Goal: Task Accomplishment & Management: Use online tool/utility

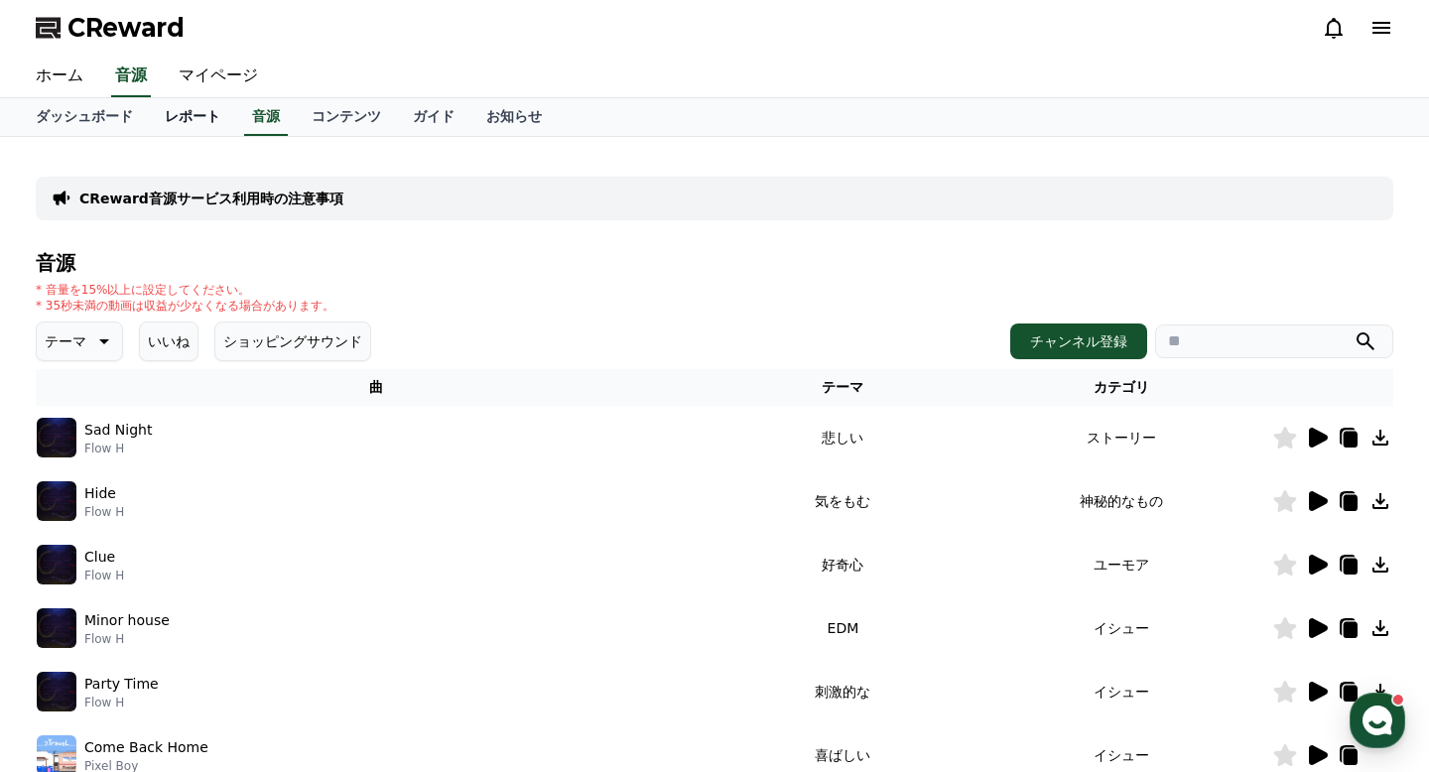
click at [179, 120] on link "レポート" at bounding box center [192, 117] width 87 height 38
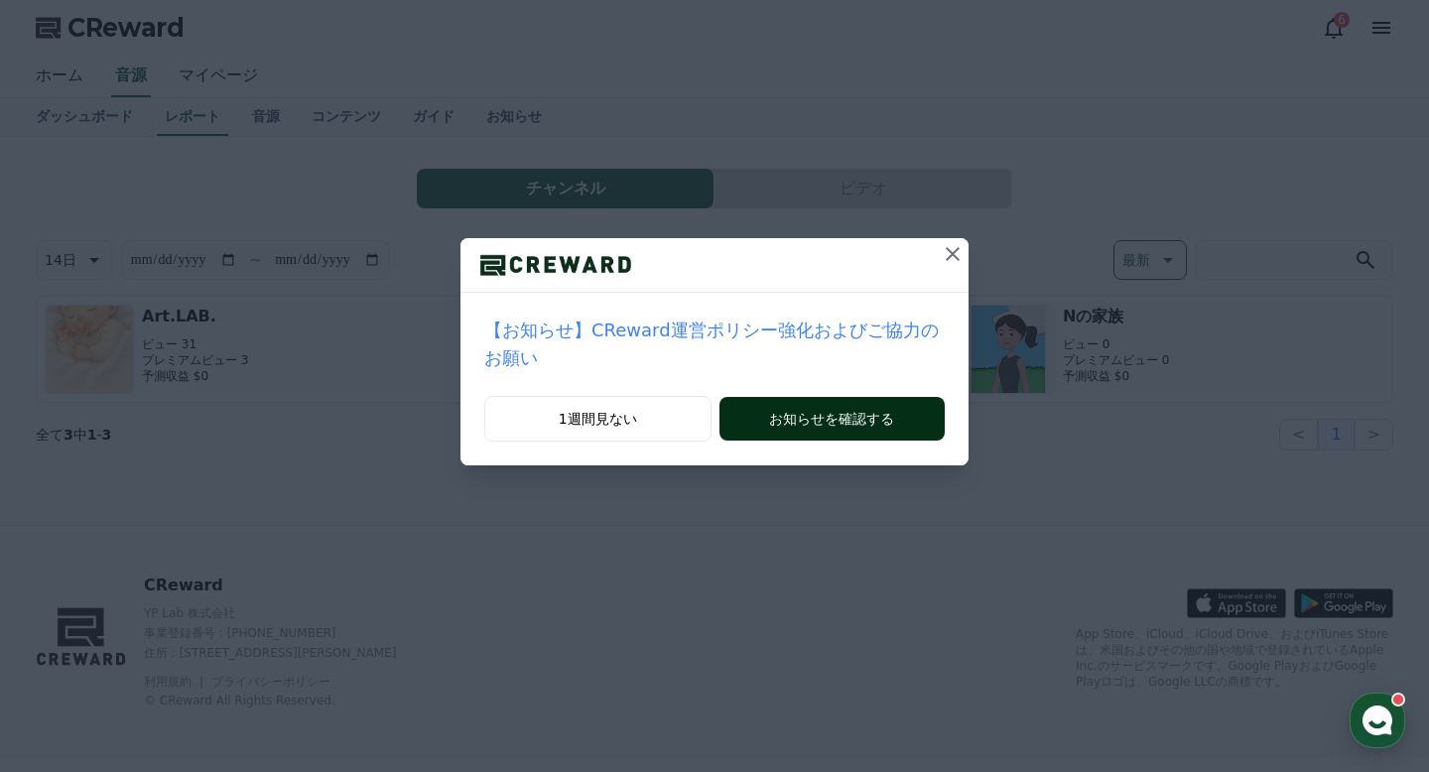
click at [798, 421] on button "お知らせを確認する" at bounding box center [831, 419] width 225 height 44
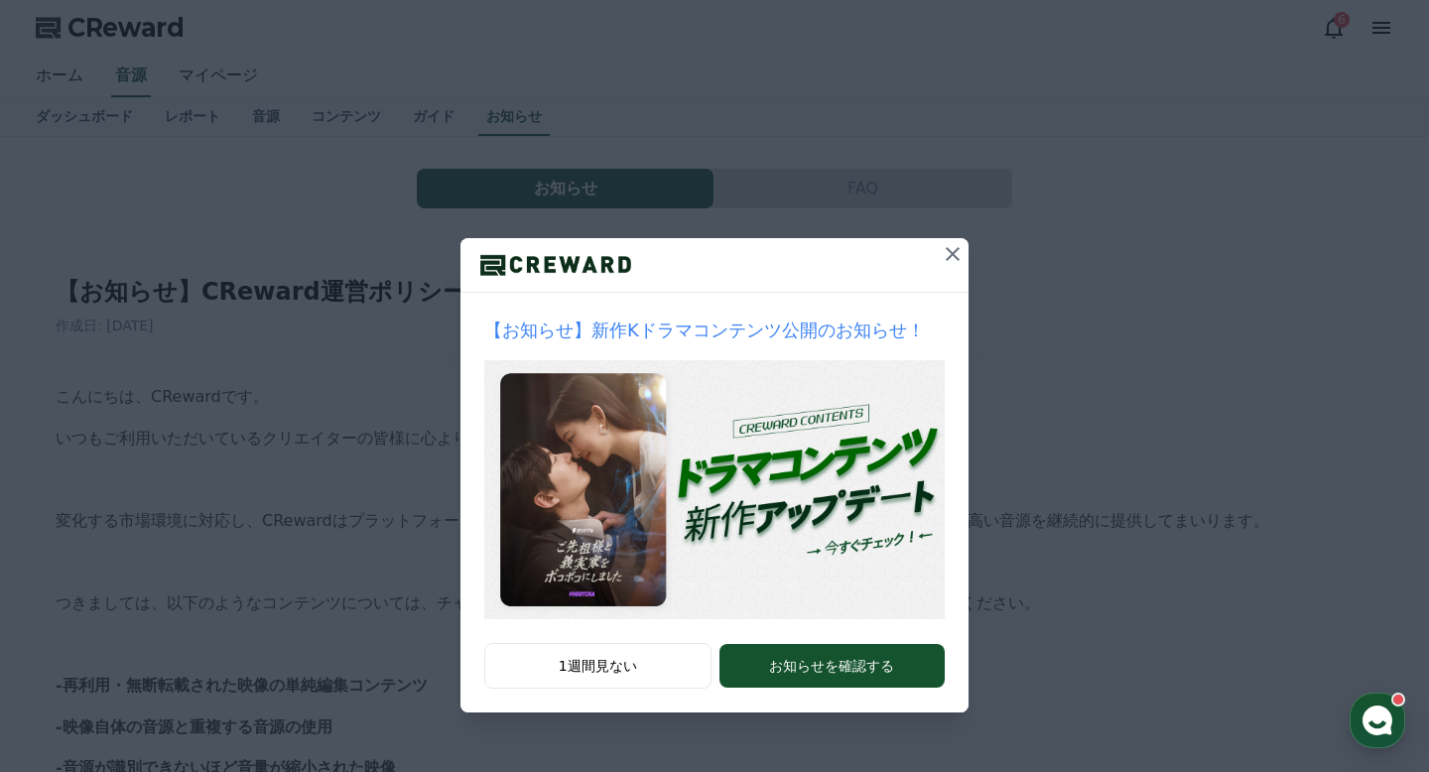
click at [957, 253] on icon at bounding box center [953, 254] width 24 height 24
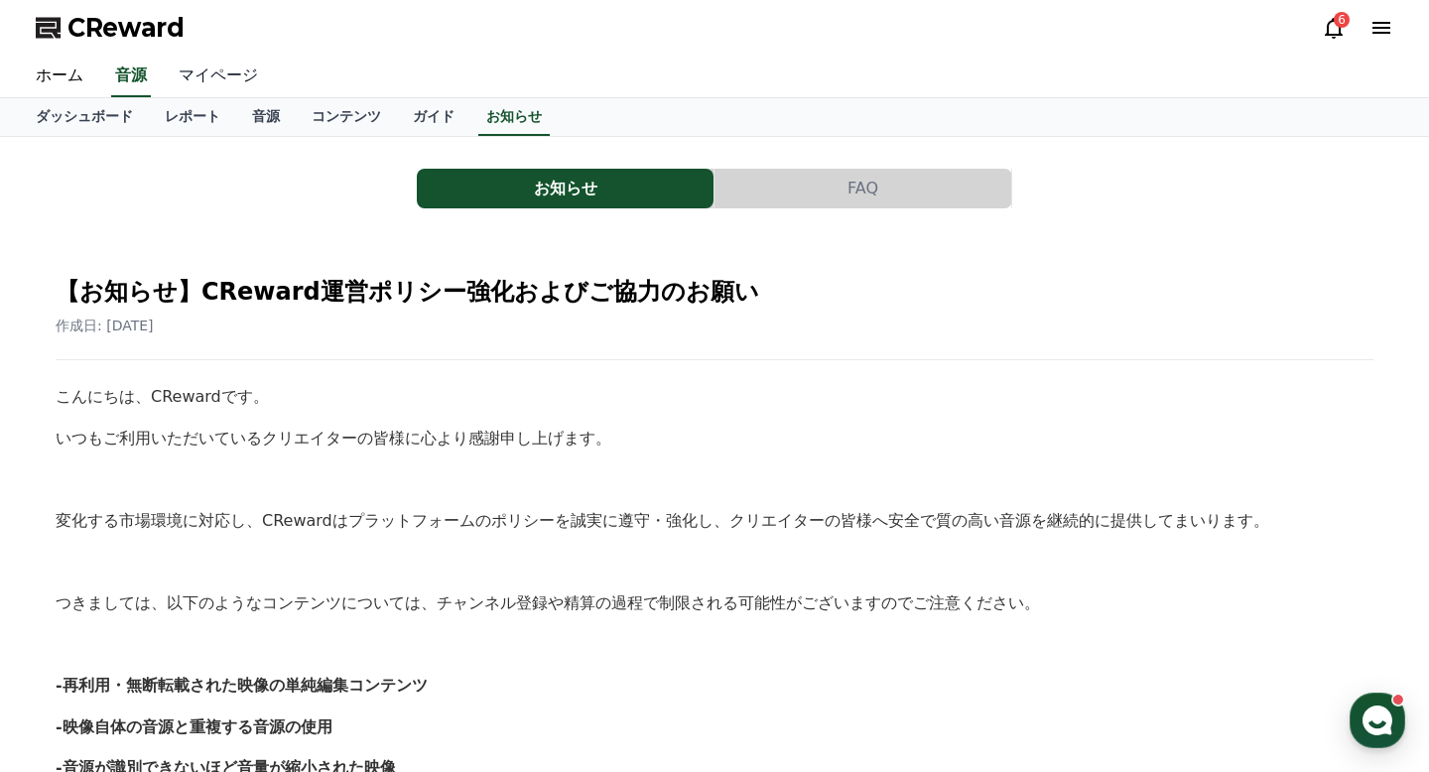
click at [192, 81] on link "マイページ" at bounding box center [218, 77] width 111 height 42
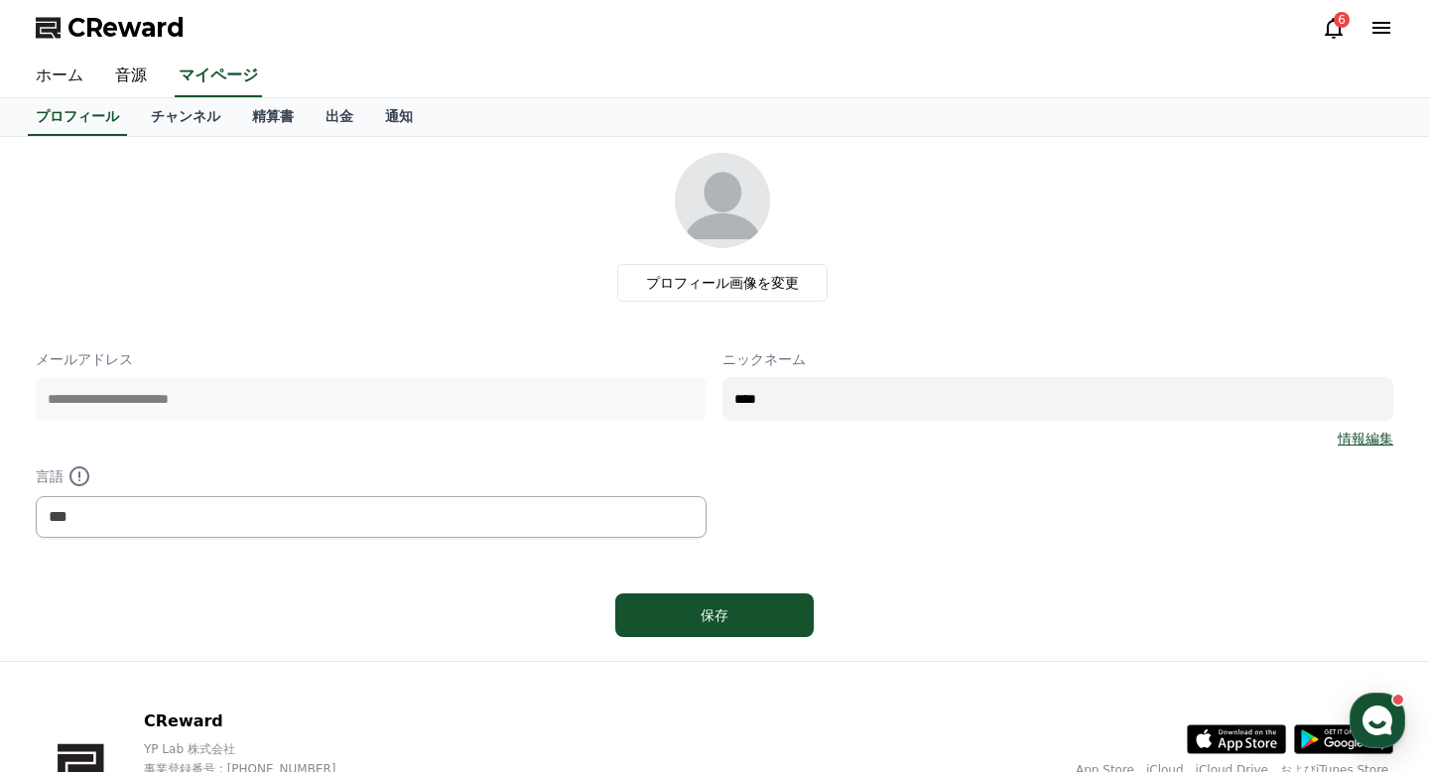
click at [74, 75] on link "ホーム" at bounding box center [59, 77] width 79 height 42
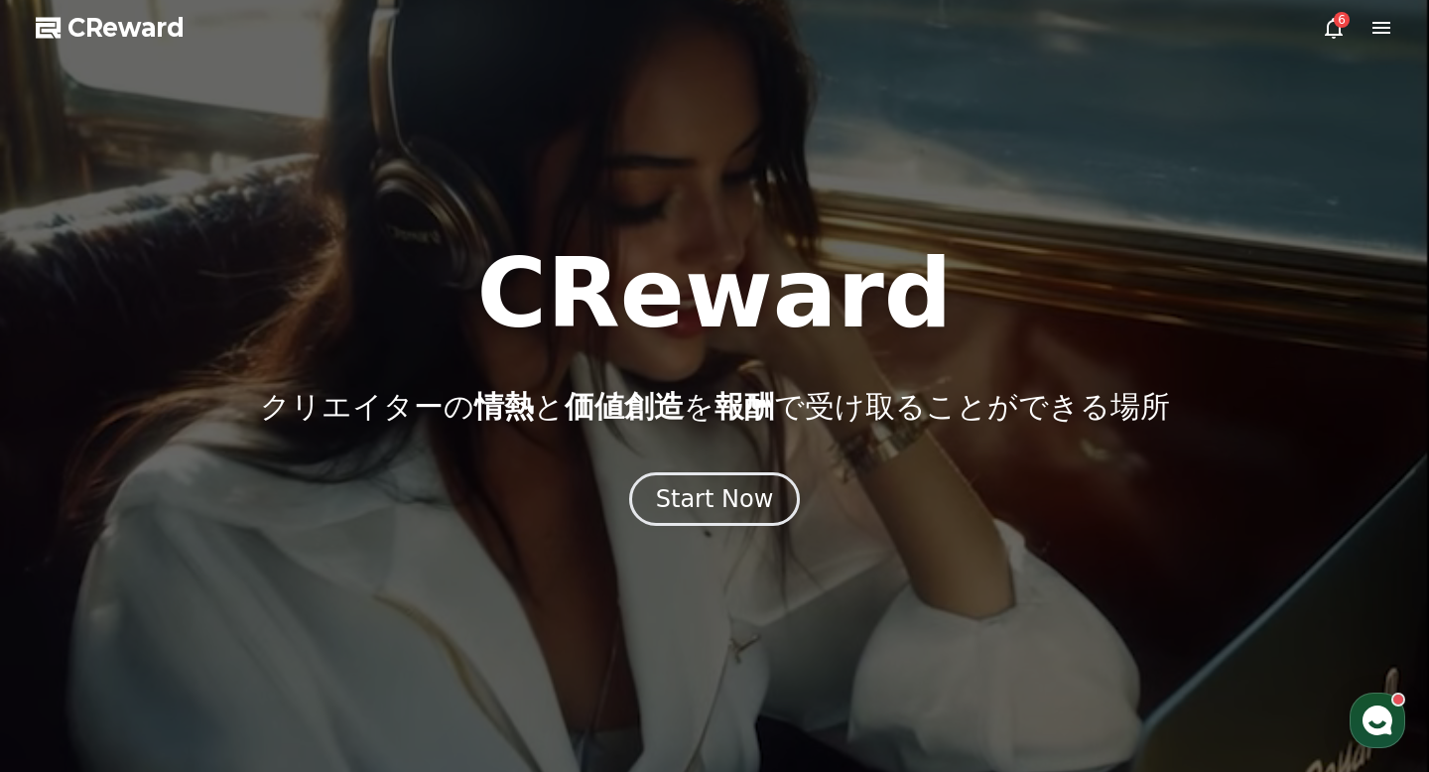
click at [1335, 29] on icon at bounding box center [1333, 28] width 24 height 24
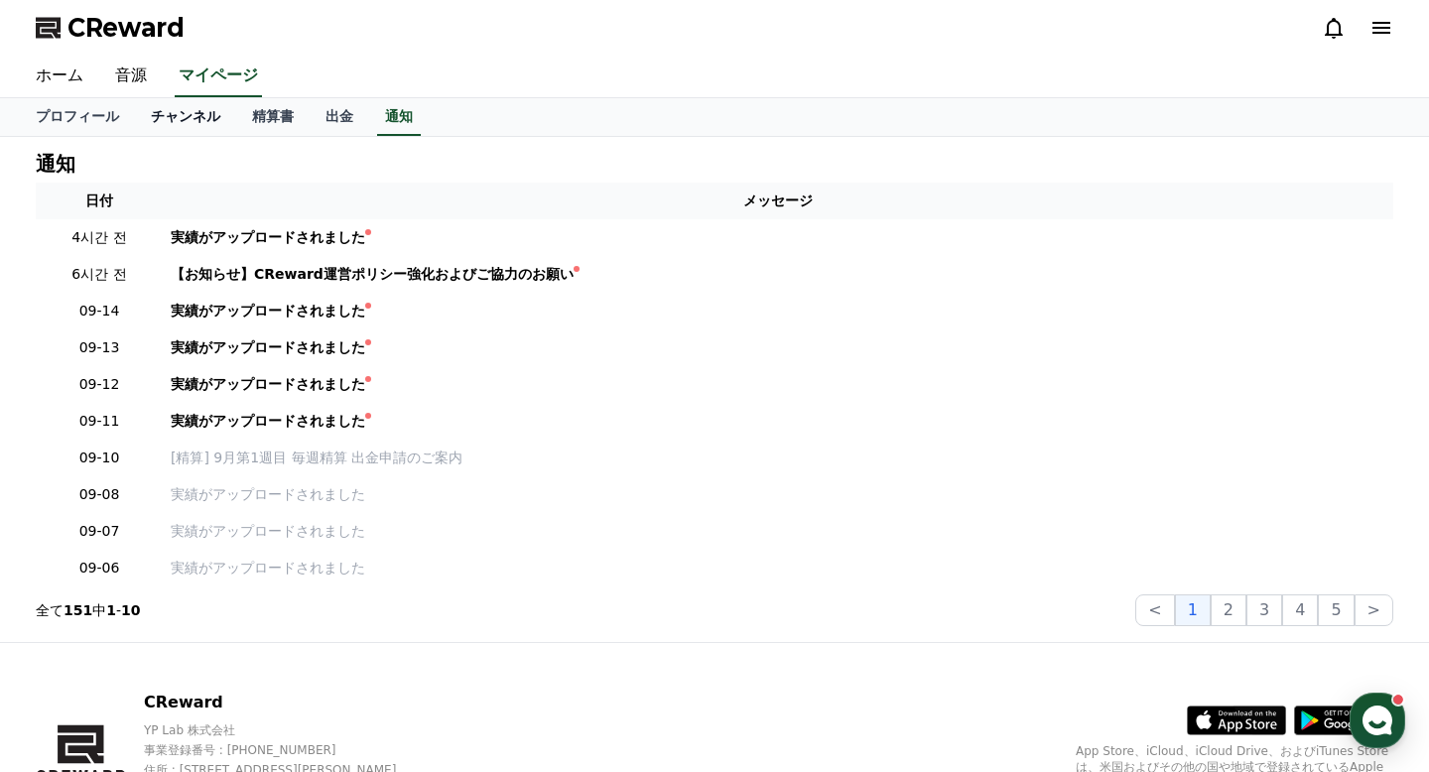
click at [213, 115] on link "チャンネル" at bounding box center [185, 117] width 101 height 38
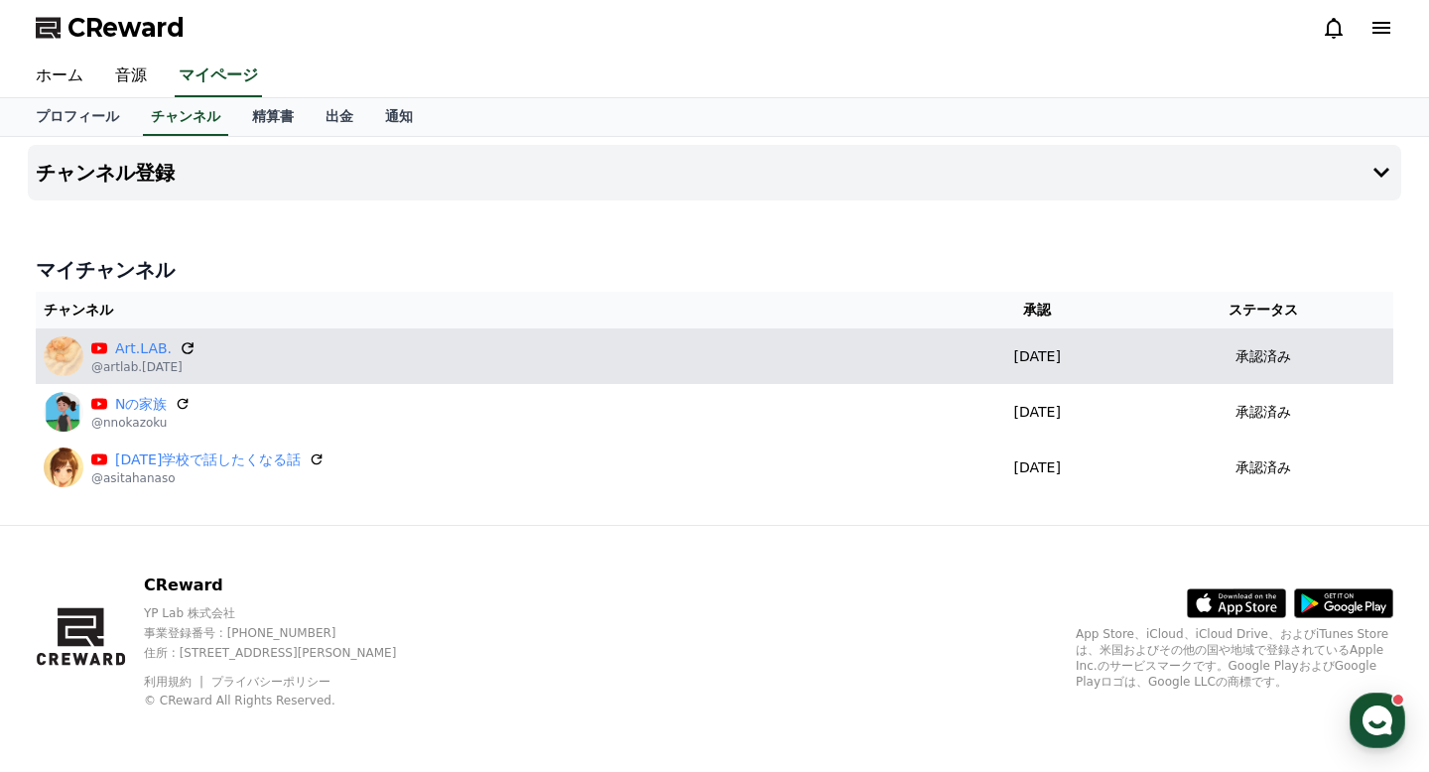
click at [186, 347] on icon at bounding box center [188, 348] width 18 height 18
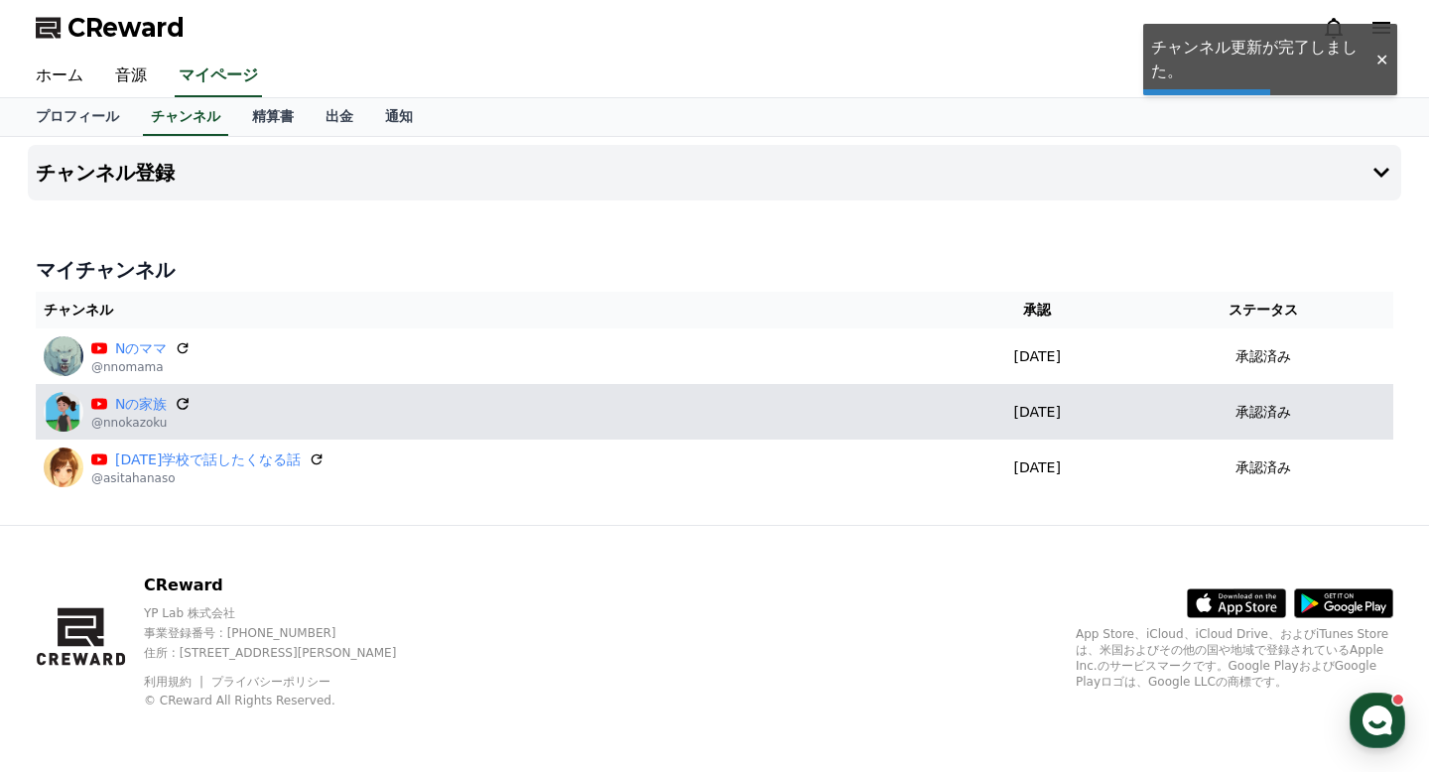
click at [176, 404] on icon at bounding box center [184, 404] width 18 height 18
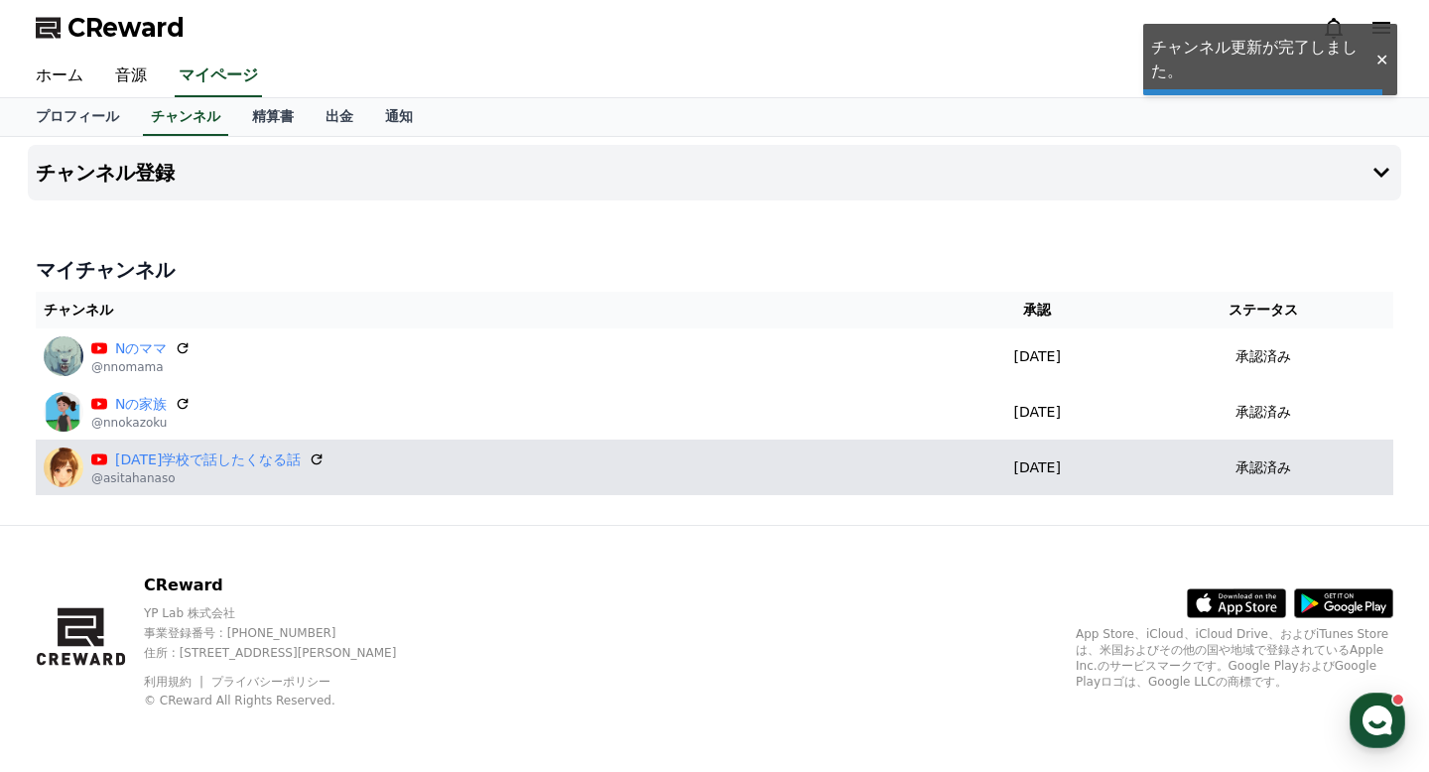
click at [300, 467] on div "明日学校で話したくなる話" at bounding box center [207, 459] width 233 height 21
click at [309, 456] on icon at bounding box center [318, 459] width 18 height 18
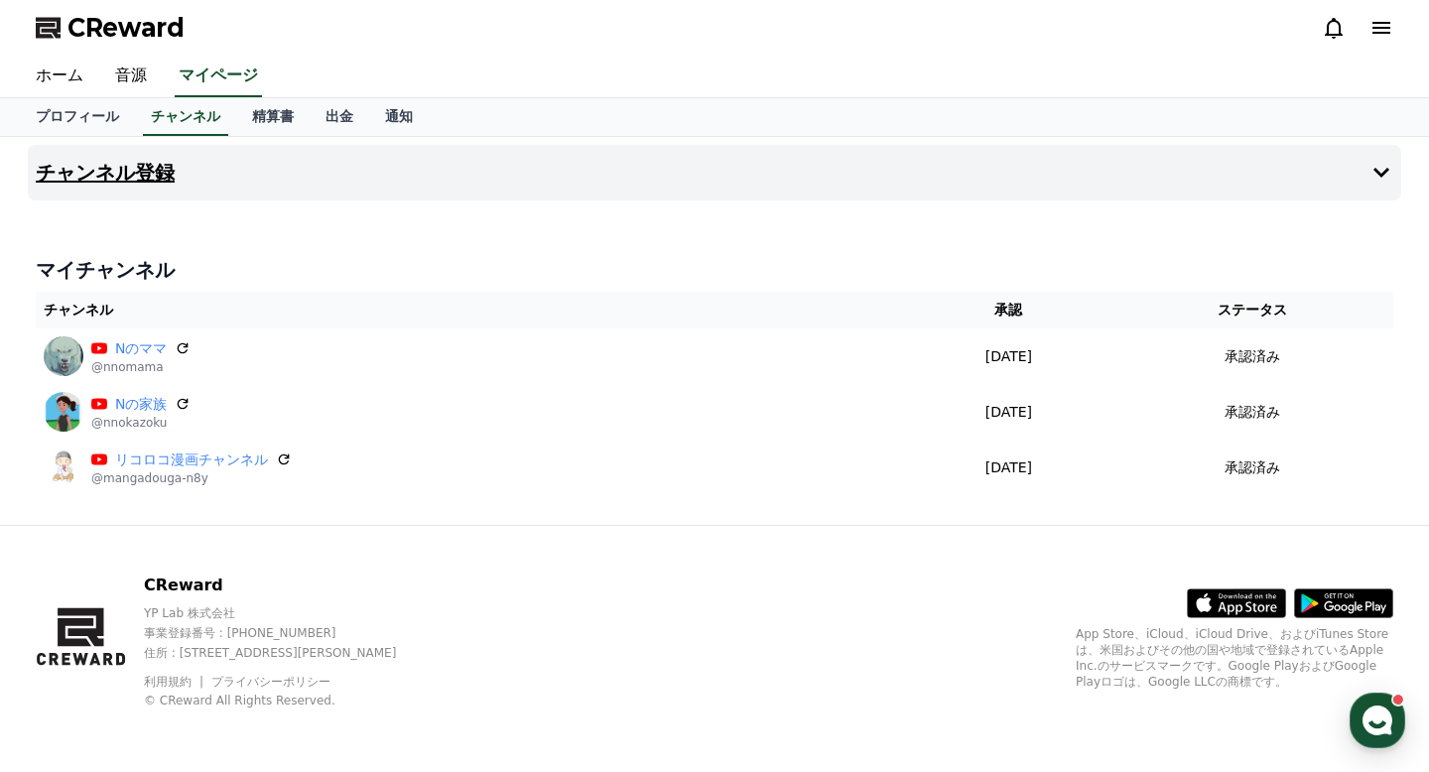
click at [1363, 177] on button "チャンネル登録" at bounding box center [714, 173] width 1373 height 56
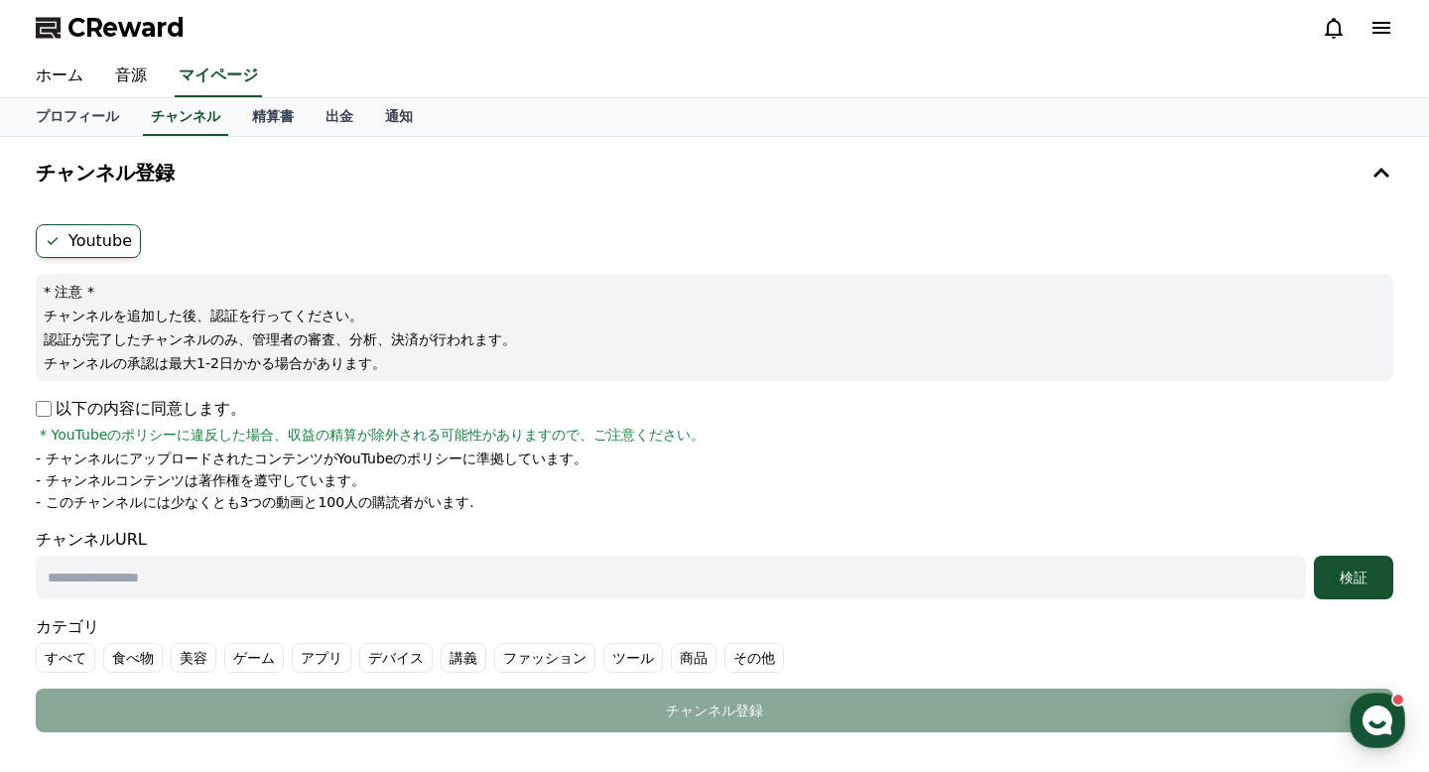
click at [203, 589] on input "text" at bounding box center [671, 578] width 1270 height 44
paste input "**********"
type input "**********"
click at [1347, 582] on div "検証" at bounding box center [1352, 577] width 63 height 20
click at [287, 118] on link "精算書" at bounding box center [272, 117] width 73 height 38
